Goal: Check status: Check status

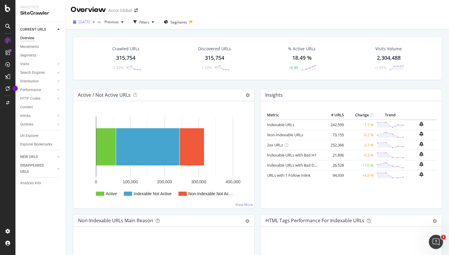
click at [97, 21] on div "button" at bounding box center [93, 22] width 7 height 4
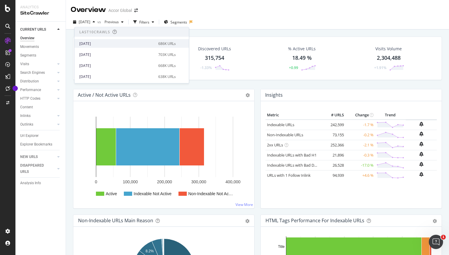
click at [90, 42] on div "[DATE]" at bounding box center [116, 43] width 75 height 5
